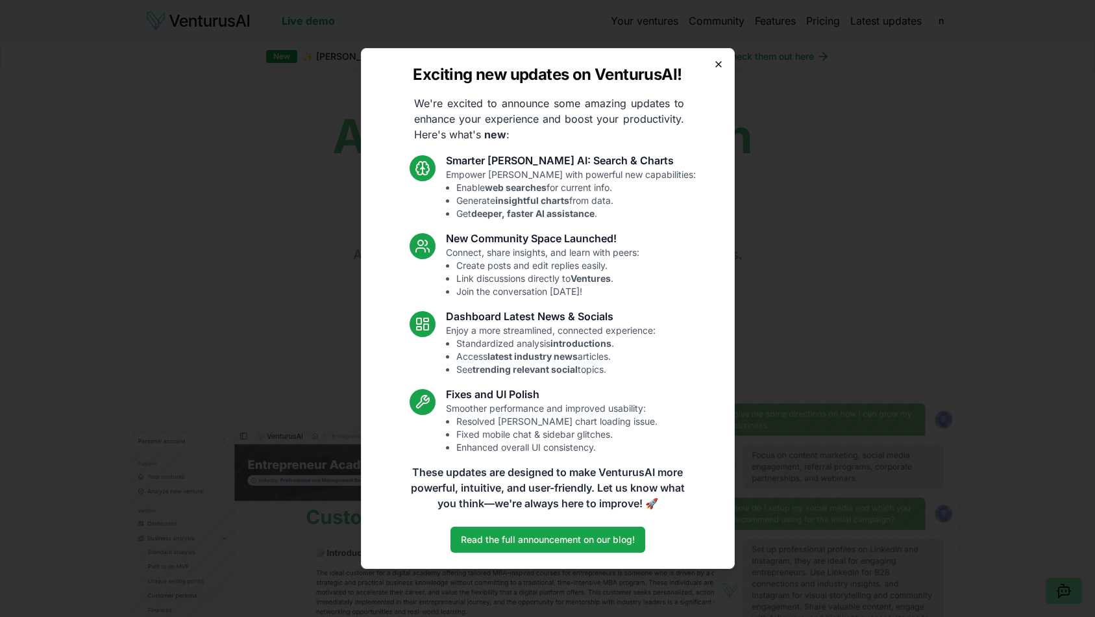
click at [717, 67] on icon "button" at bounding box center [718, 64] width 10 height 10
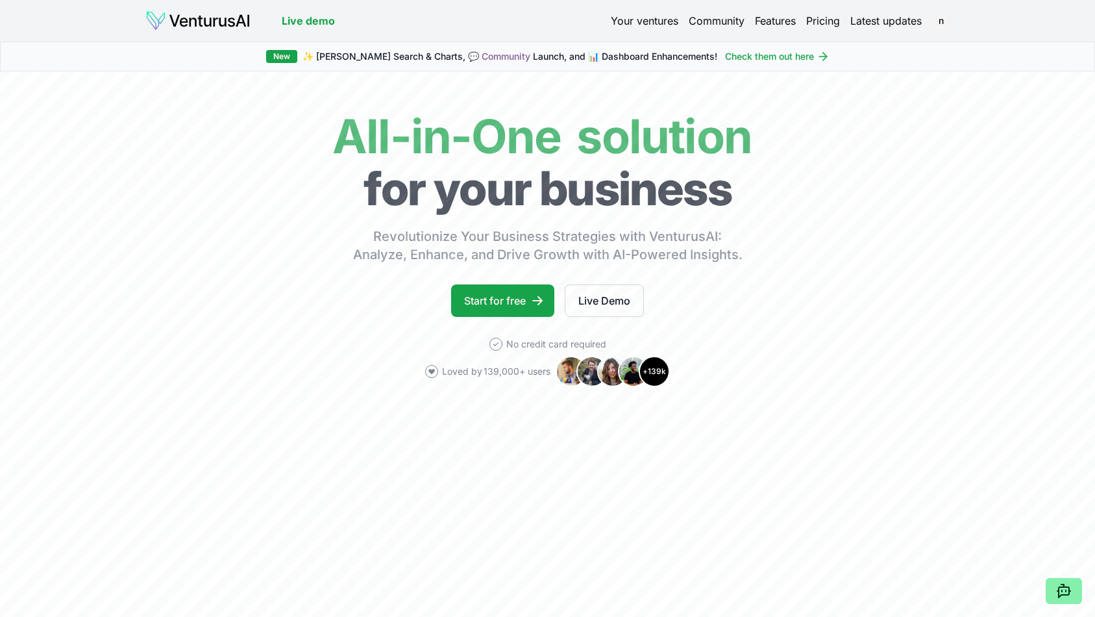
click at [658, 20] on link "Your ventures" at bounding box center [645, 21] width 68 height 16
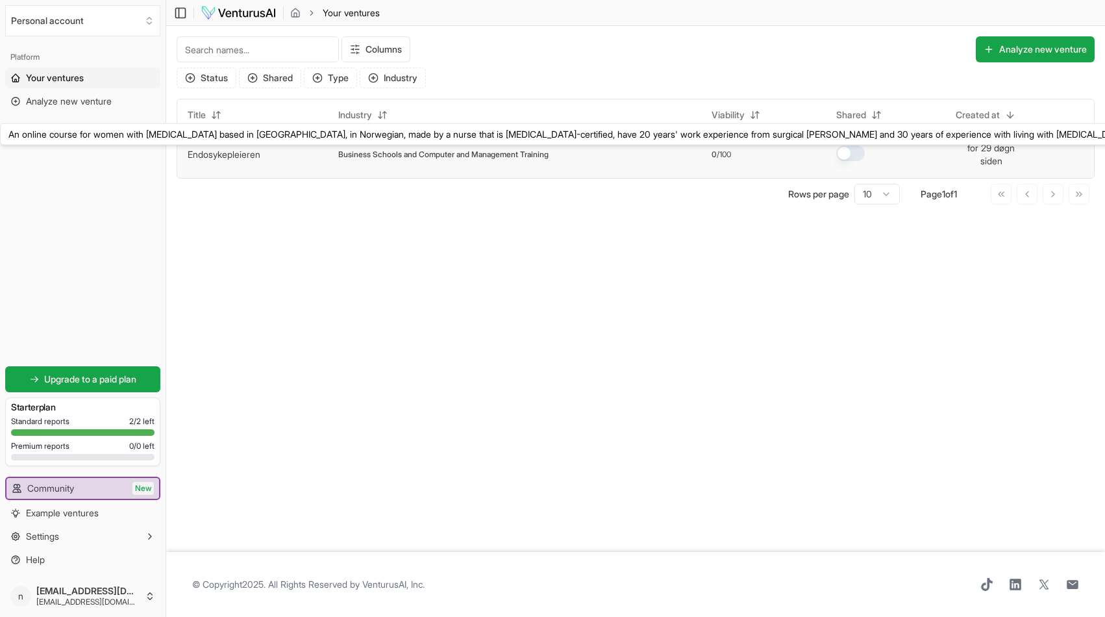
click at [221, 150] on link "Endosykepleieren" at bounding box center [224, 154] width 73 height 11
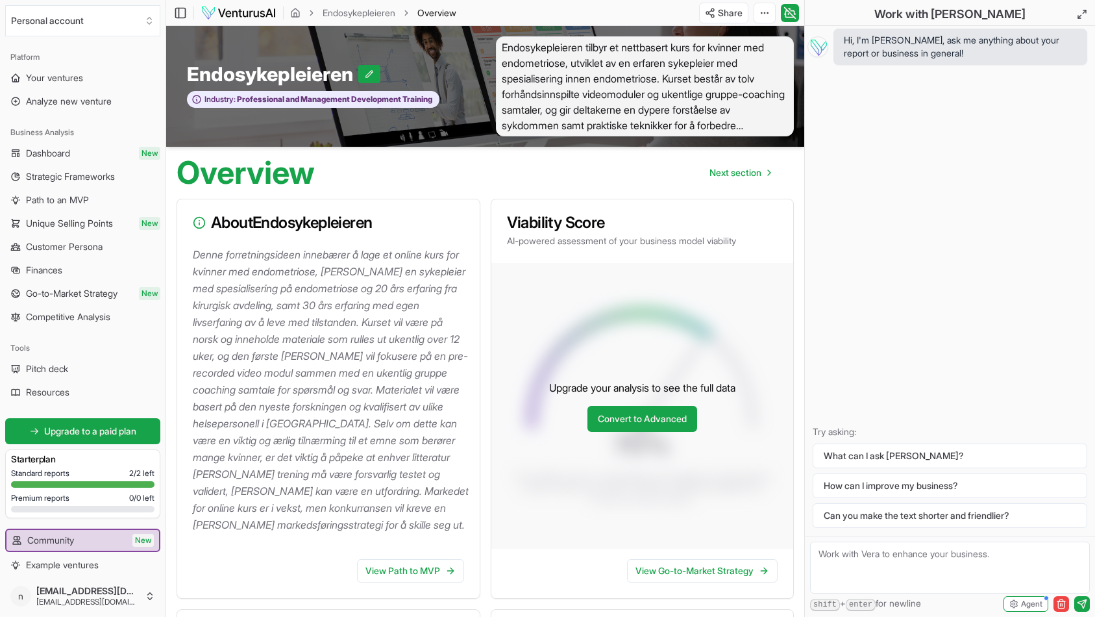
scroll to position [2, 0]
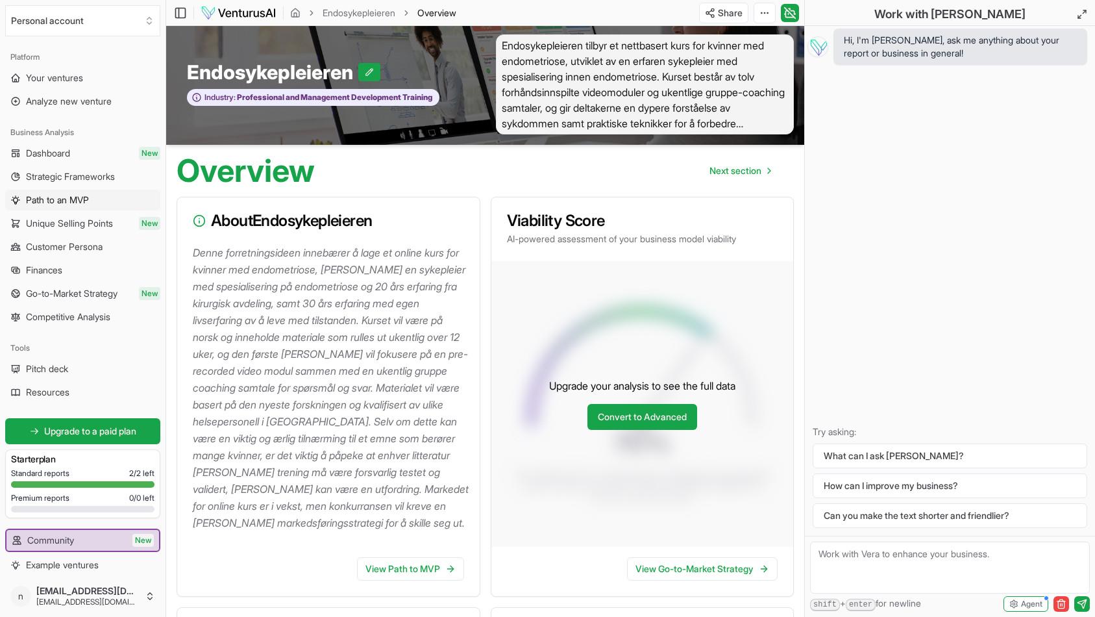
click at [59, 202] on span "Path to an MVP" at bounding box center [57, 199] width 63 height 13
